Goal: Navigation & Orientation: Find specific page/section

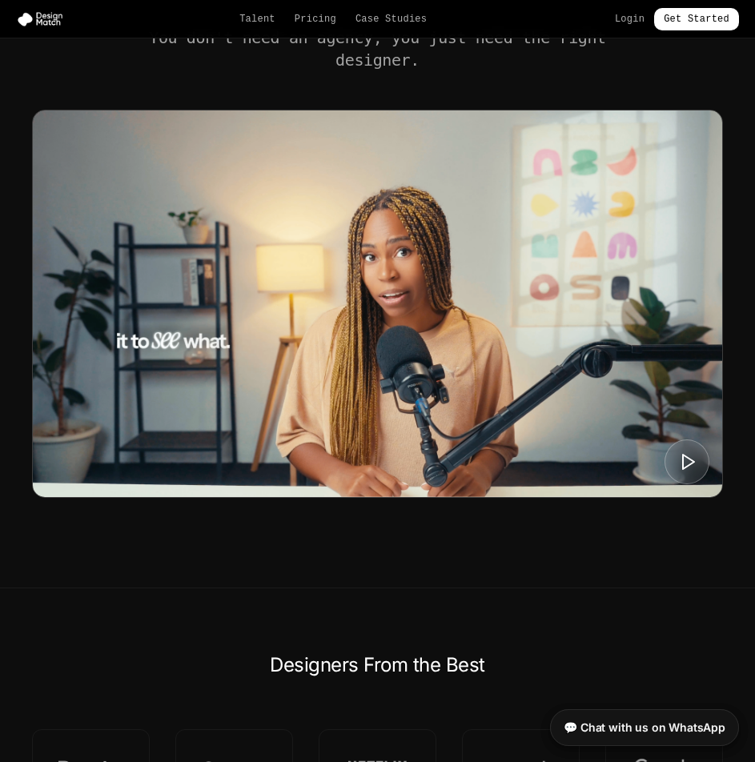
scroll to position [587, 0]
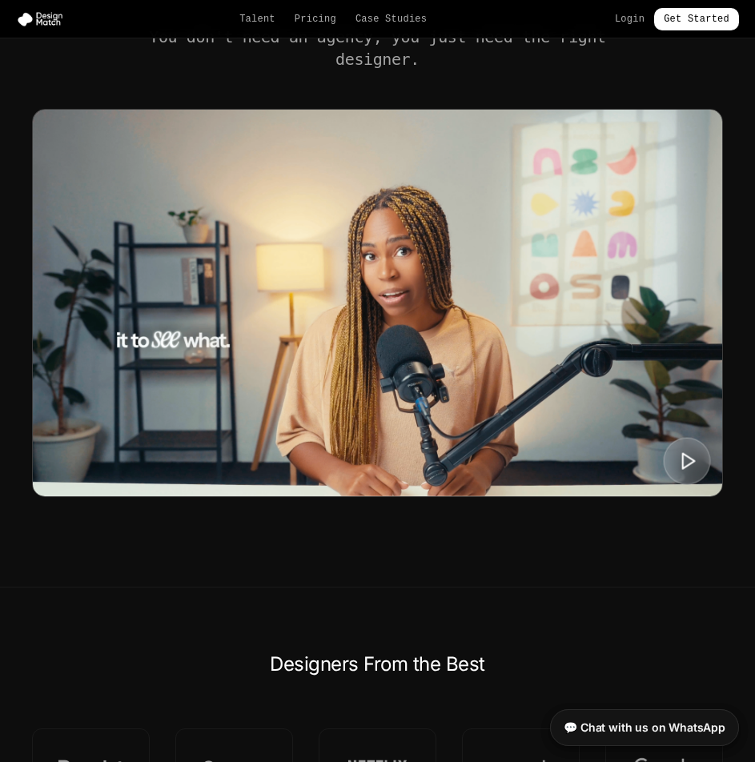
click at [683, 458] on polygon at bounding box center [689, 460] width 12 height 15
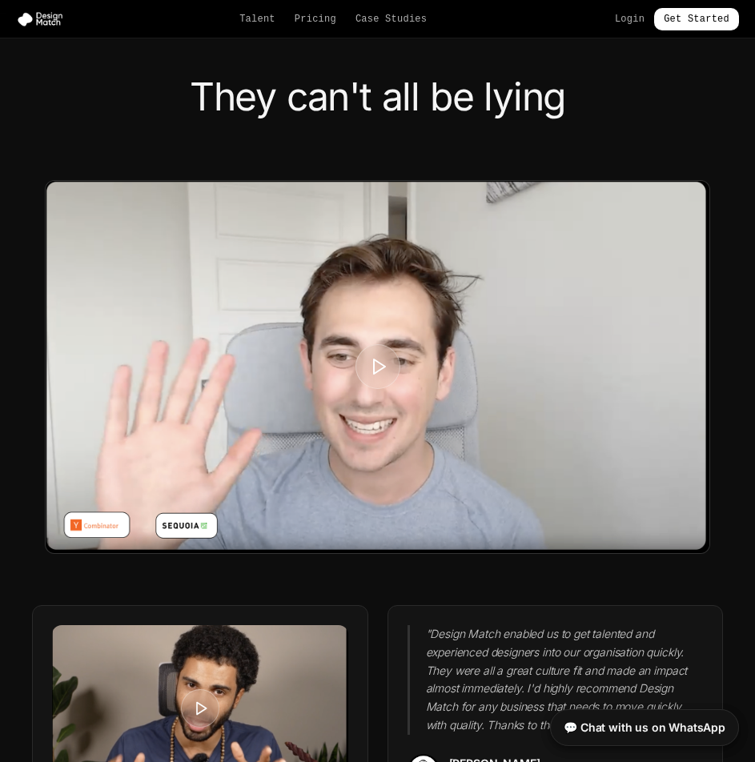
scroll to position [3788, 0]
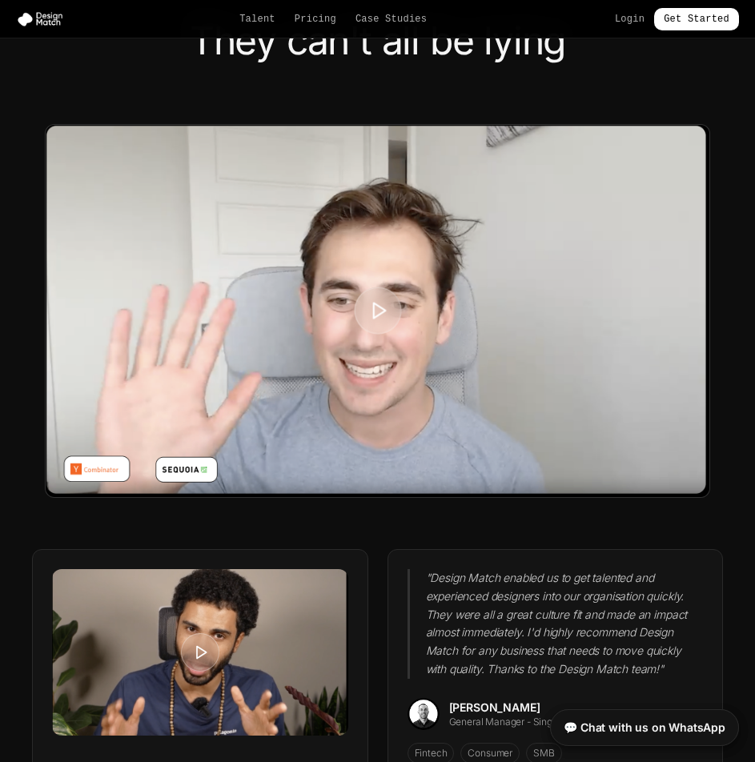
click at [375, 301] on icon at bounding box center [378, 311] width 20 height 20
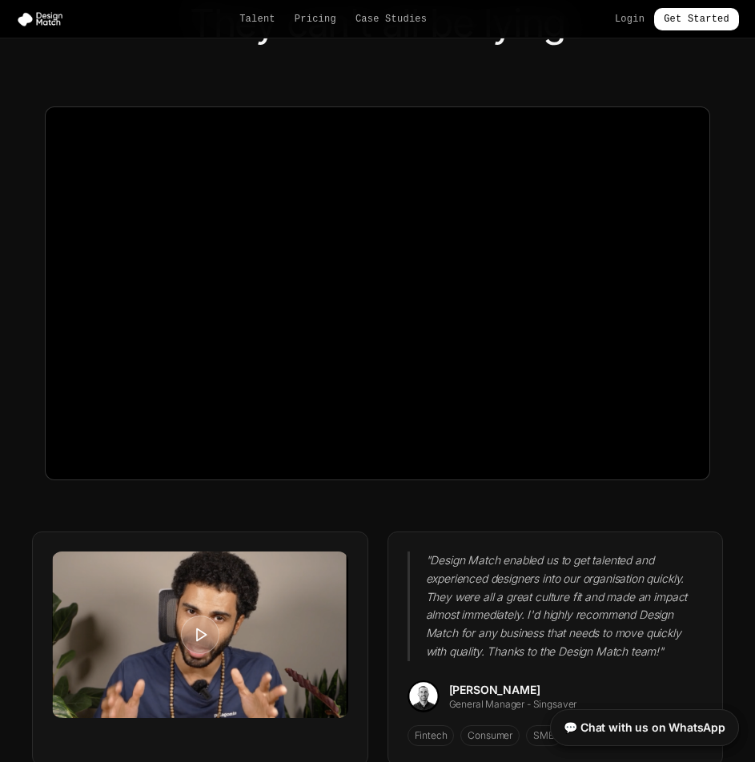
scroll to position [6323, 0]
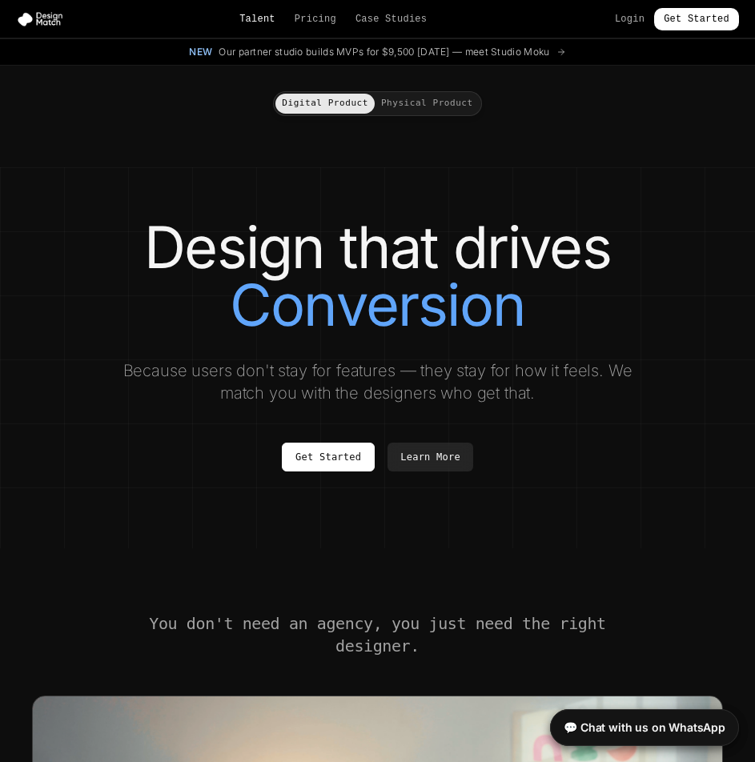
click at [271, 16] on link "Talent" at bounding box center [257, 19] width 36 height 13
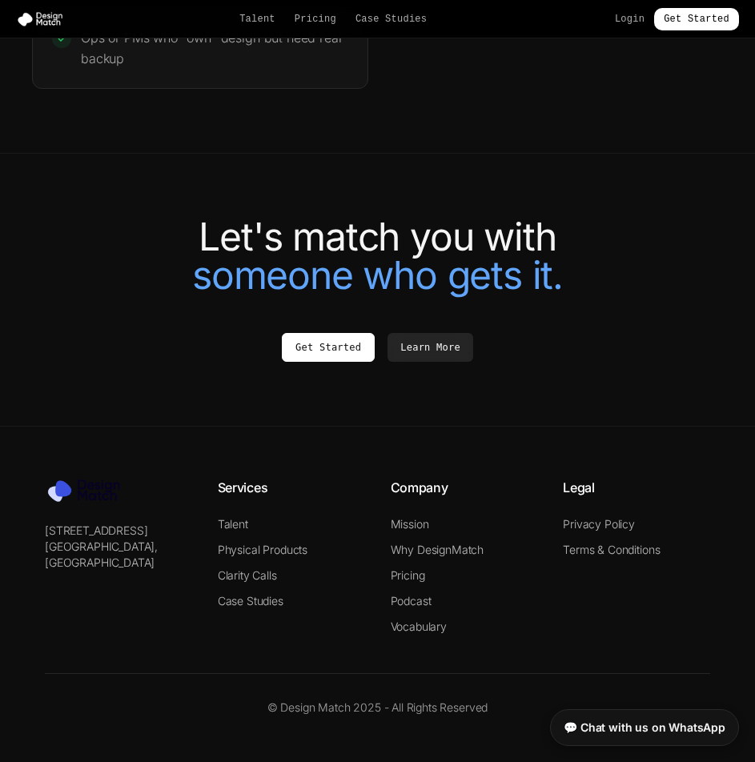
scroll to position [3643, 0]
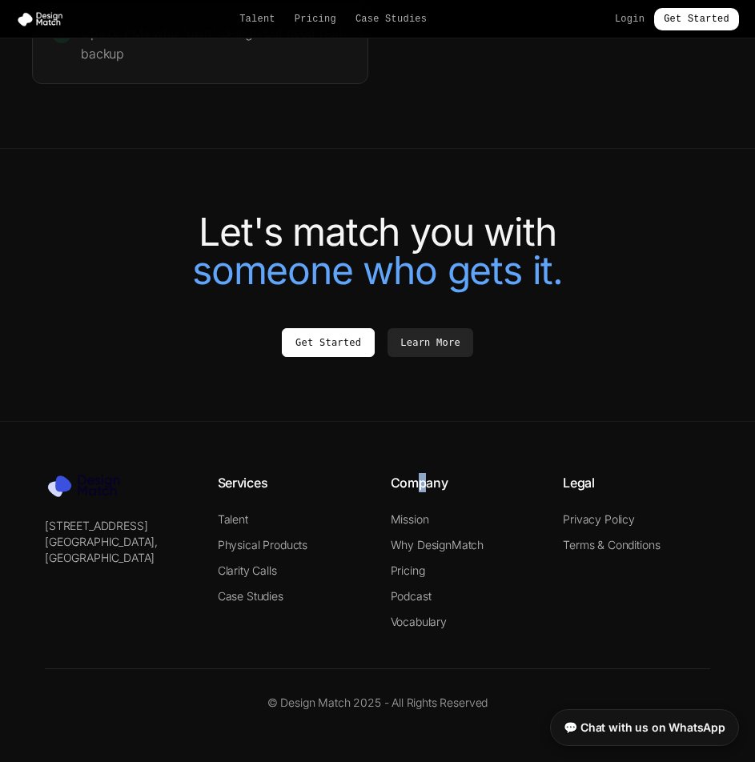
drag, startPoint x: 423, startPoint y: 482, endPoint x: 417, endPoint y: 503, distance: 22.3
click at [424, 483] on h4 "Company" at bounding box center [464, 482] width 147 height 19
click at [411, 516] on link "Mission" at bounding box center [410, 519] width 38 height 14
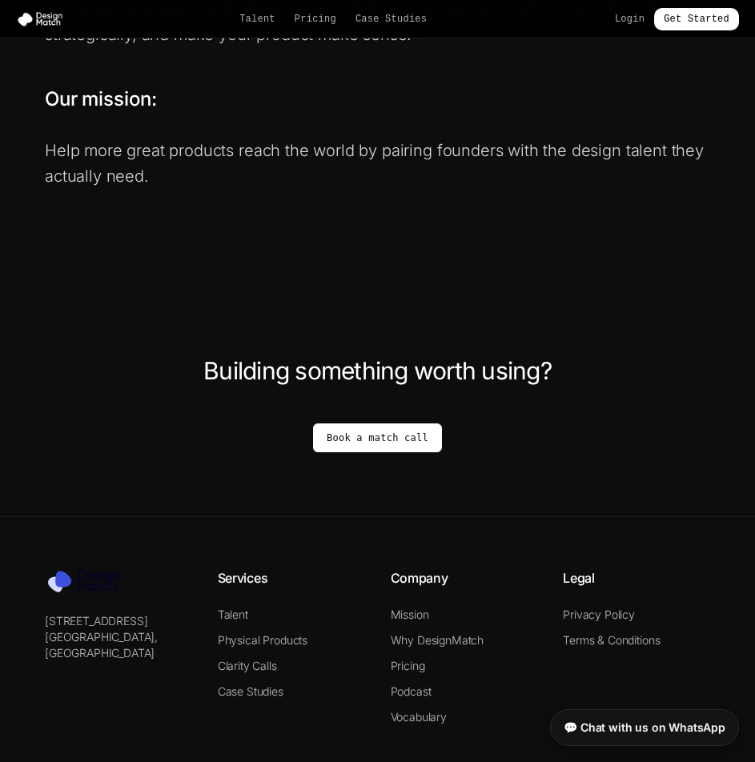
scroll to position [1066, 0]
